Goal: Information Seeking & Learning: Learn about a topic

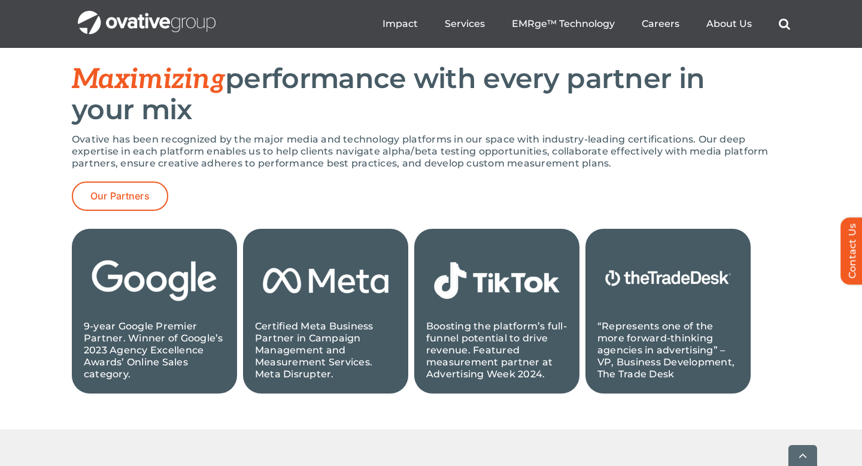
scroll to position [1199, 0]
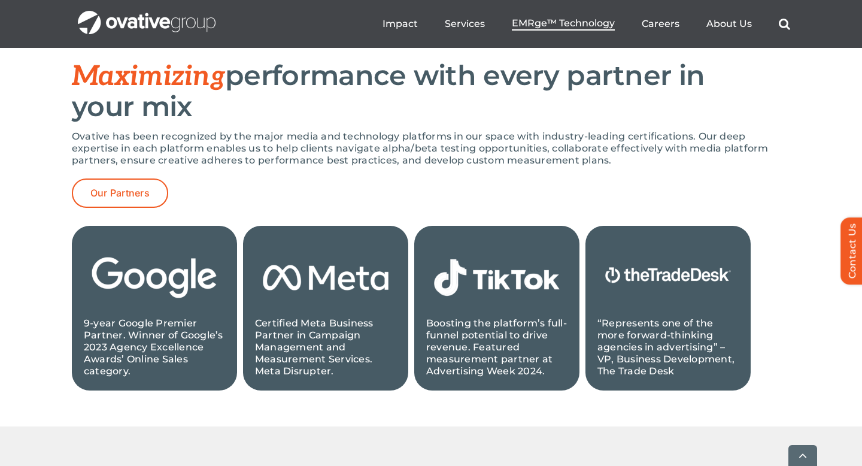
click at [549, 31] on li "EMRge™ Technology" at bounding box center [563, 23] width 103 height 13
click at [545, 23] on span "EMRge™ Technology" at bounding box center [563, 23] width 103 height 12
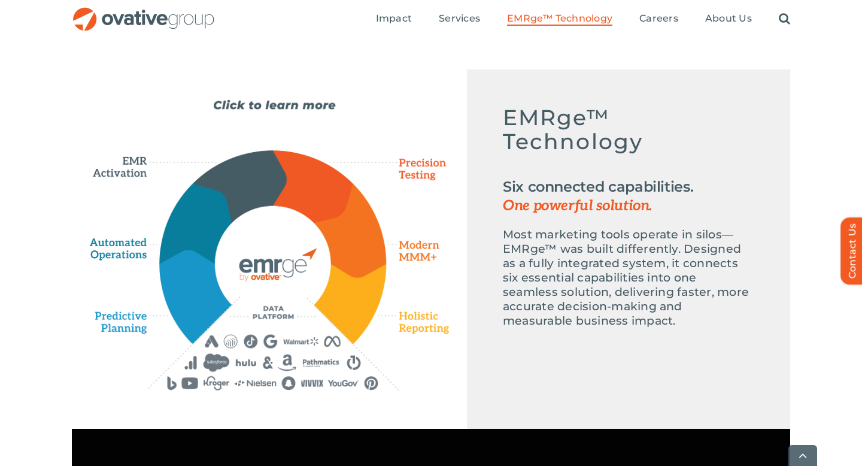
scroll to position [543, 0]
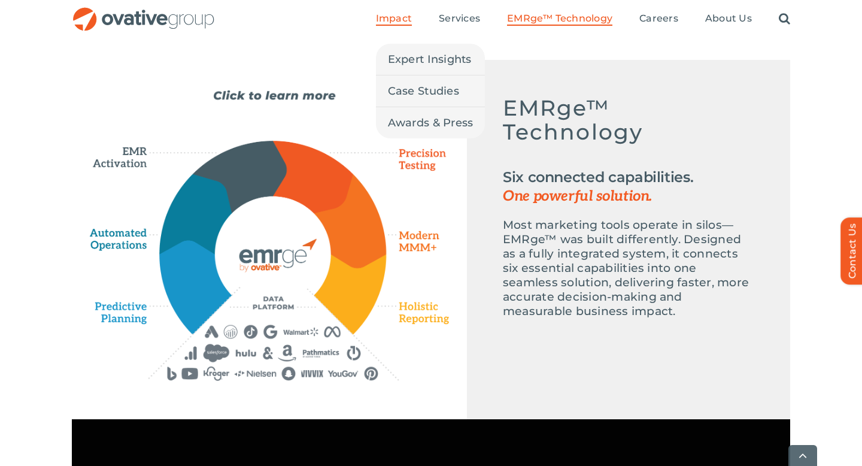
click at [400, 22] on span "Impact" at bounding box center [394, 19] width 36 height 12
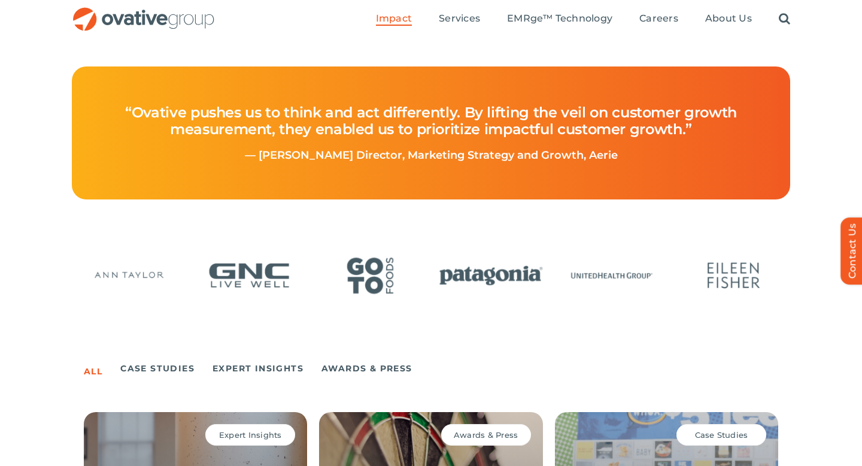
scroll to position [508, 0]
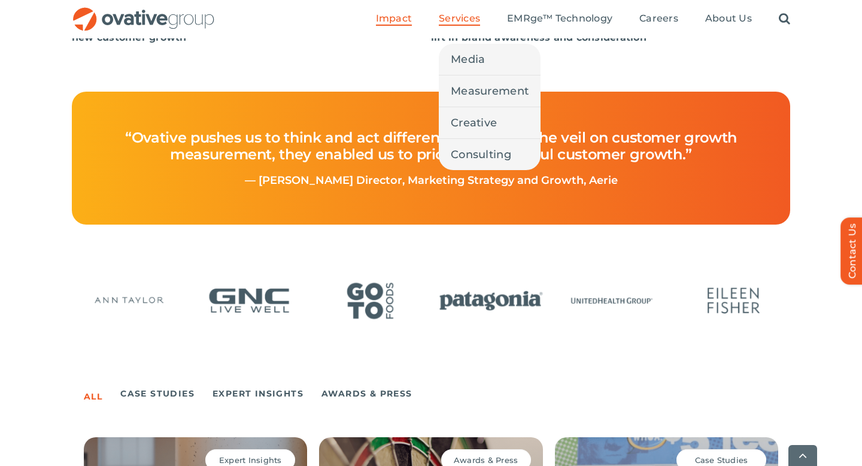
click at [460, 21] on span "Services" at bounding box center [459, 19] width 41 height 12
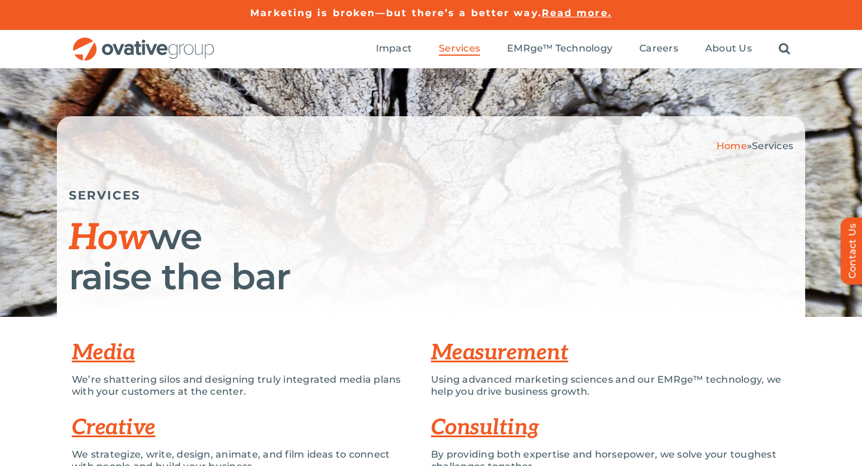
click at [540, 353] on link "Measurement" at bounding box center [499, 352] width 137 height 26
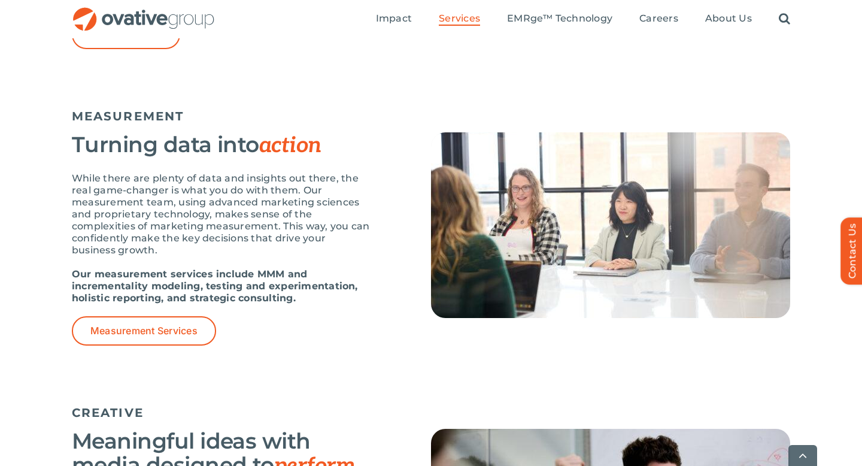
scroll to position [1015, 0]
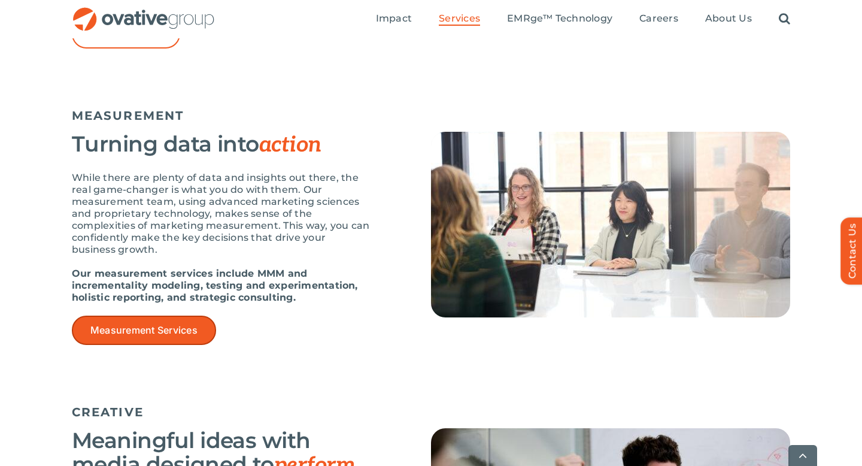
click at [117, 327] on span "Measurement Services" at bounding box center [143, 329] width 107 height 11
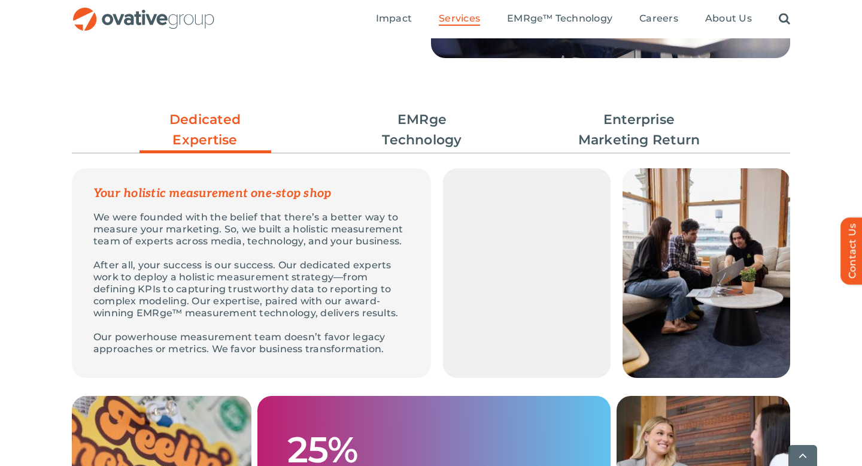
scroll to position [304, 0]
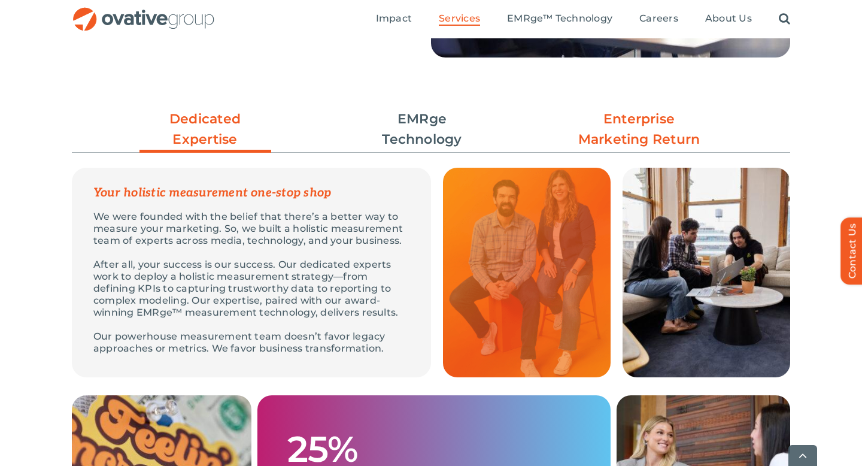
click at [635, 121] on link "Enterprise Marketing Return" at bounding box center [639, 129] width 132 height 41
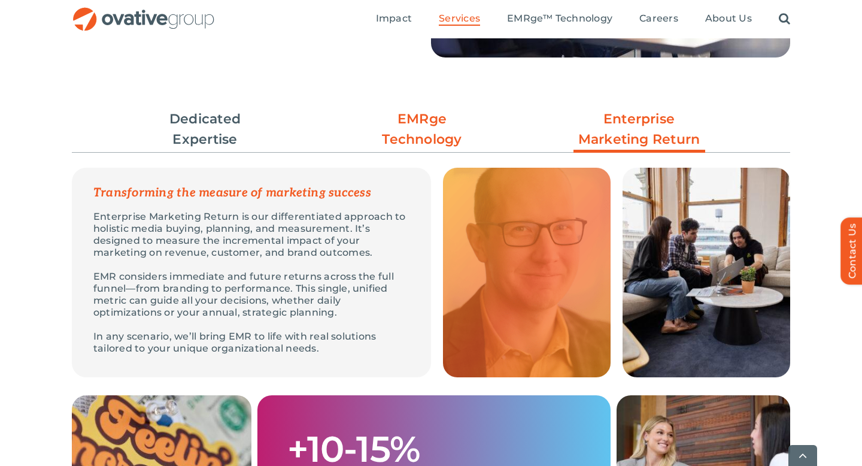
click at [455, 126] on link "EMRge Technology" at bounding box center [422, 129] width 132 height 41
